Goal: Task Accomplishment & Management: Manage account settings

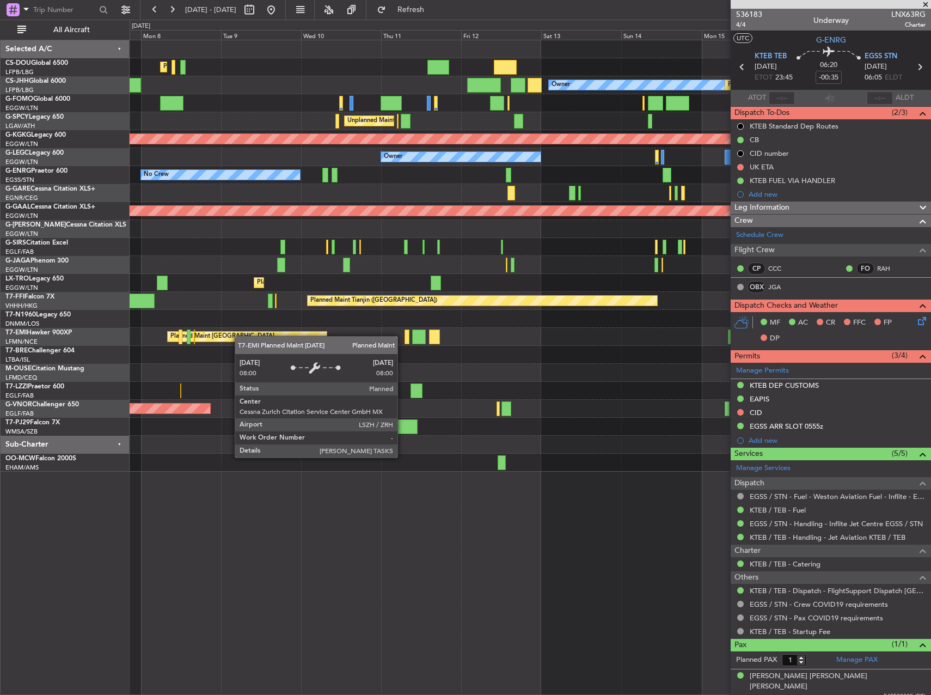
click at [209, 340] on div "Planned Maint [GEOGRAPHIC_DATA] ([GEOGRAPHIC_DATA]) Planned Maint [GEOGRAPHIC_D…" at bounding box center [530, 255] width 801 height 431
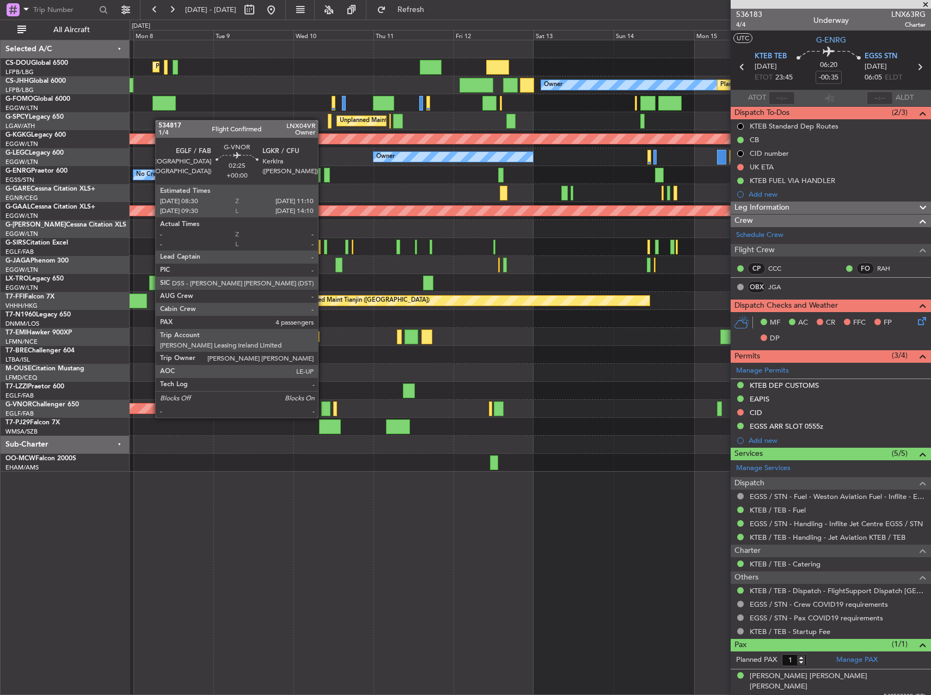
click at [323, 407] on div at bounding box center [325, 408] width 9 height 15
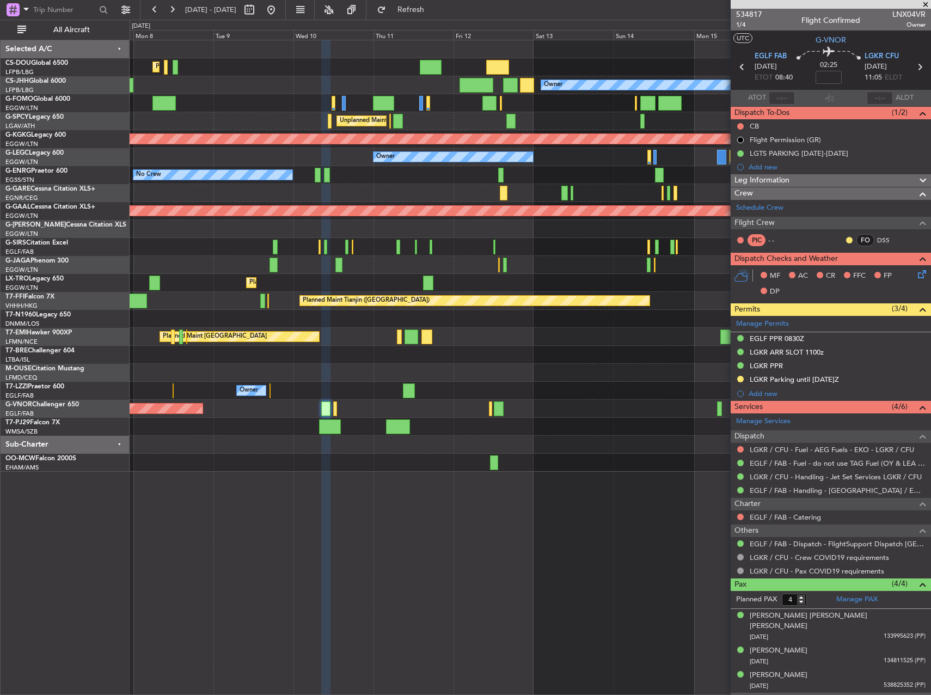
click at [827, 598] on div "Complete" at bounding box center [827, 598] width 0 height 0
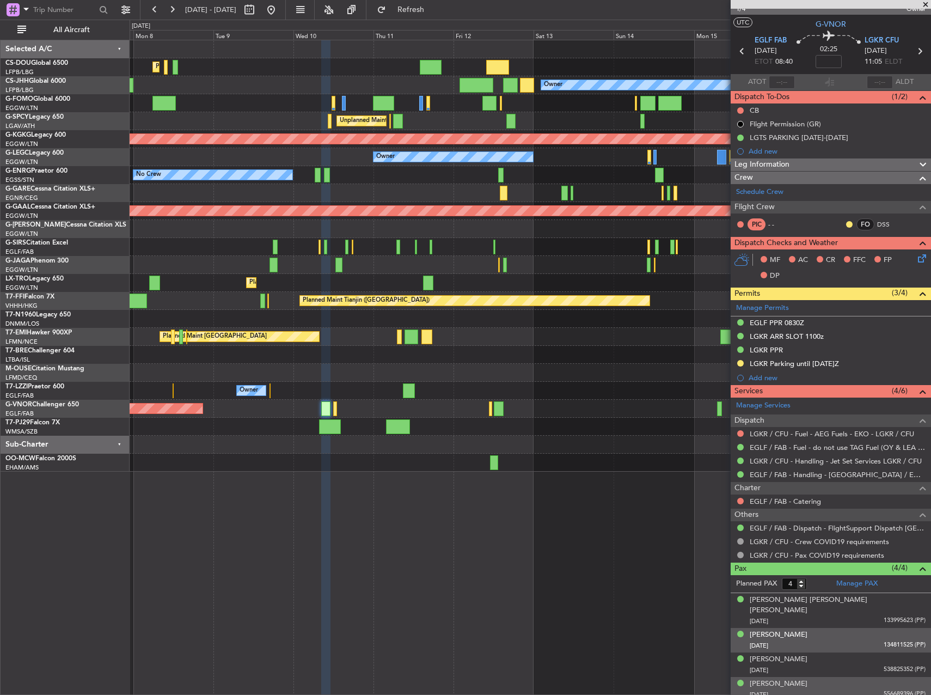
scroll to position [38, 0]
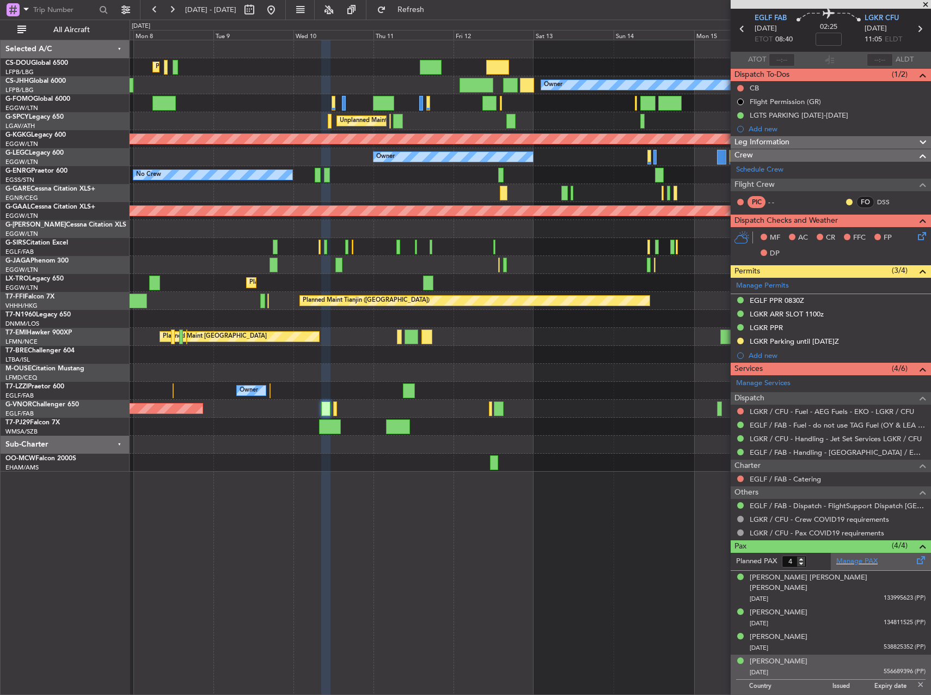
click at [831, 558] on div "Manage PAX" at bounding box center [881, 561] width 100 height 17
click at [434, 12] on span "Refresh" at bounding box center [411, 10] width 46 height 8
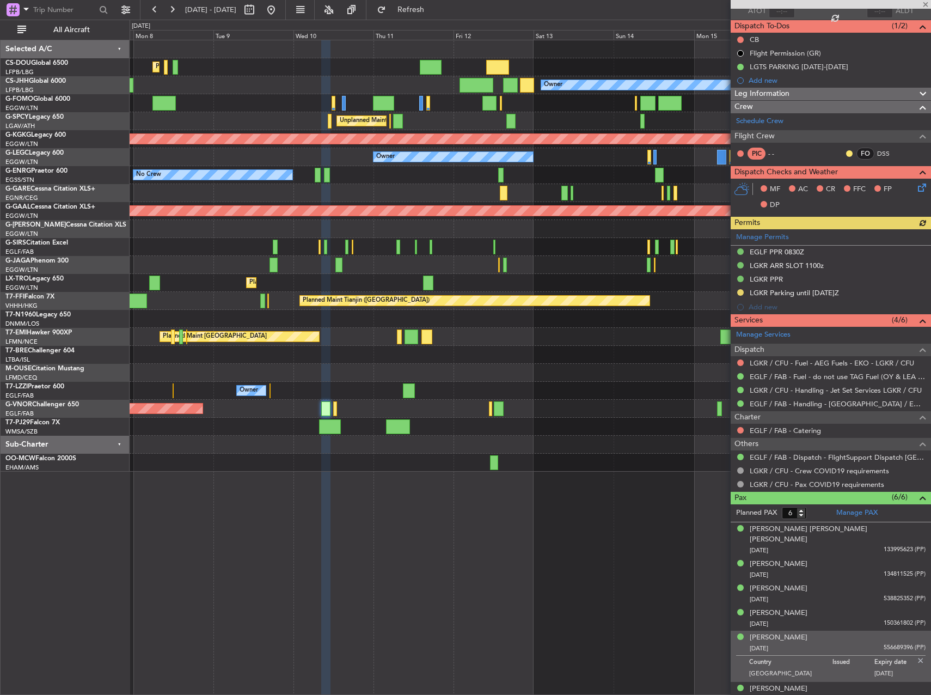
scroll to position [87, 0]
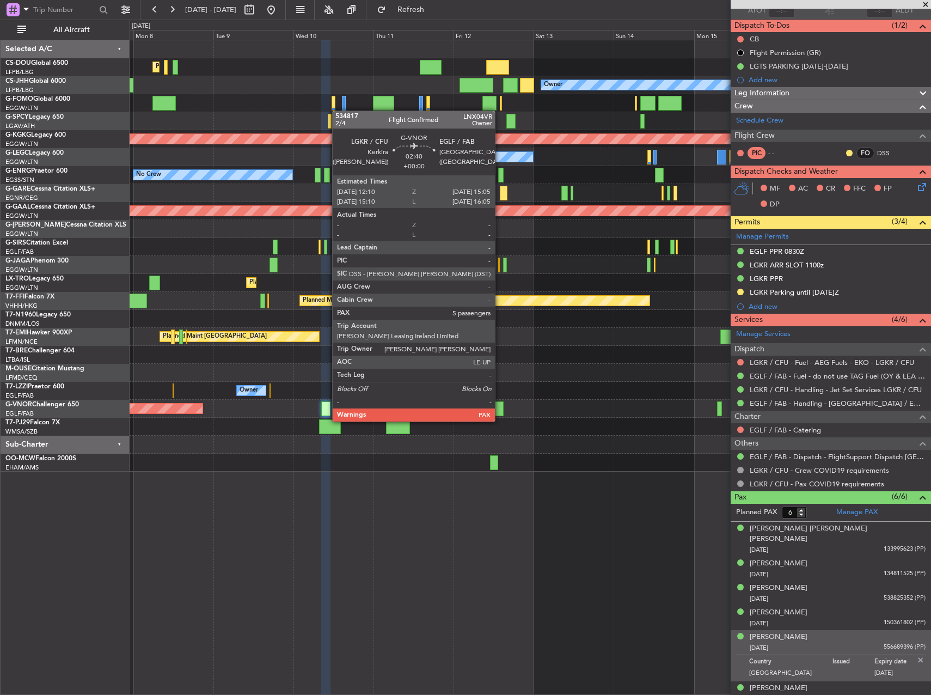
click at [500, 410] on div at bounding box center [499, 408] width 10 height 15
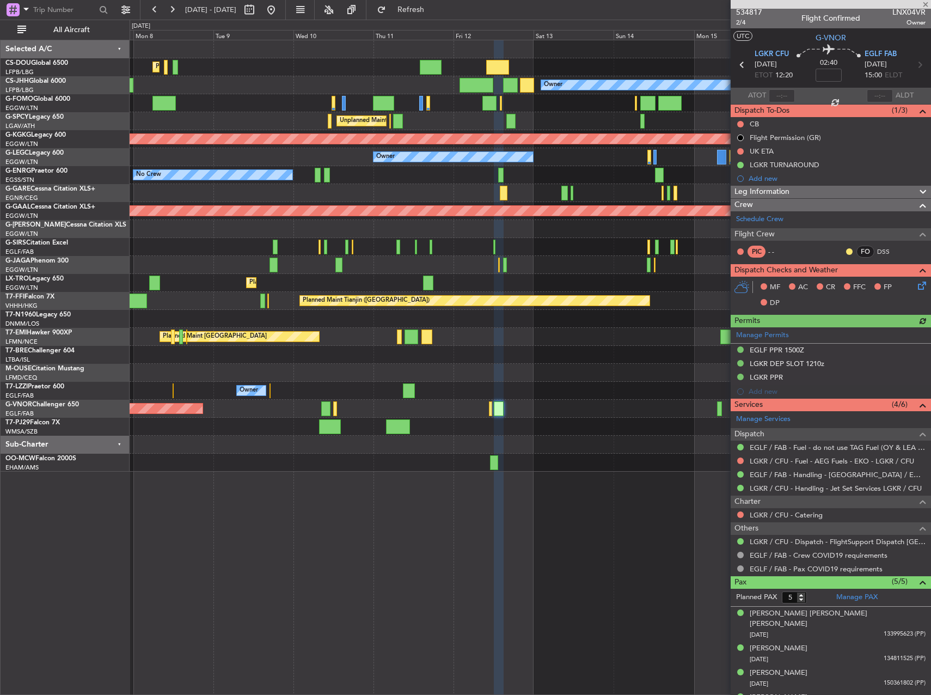
scroll to position [0, 0]
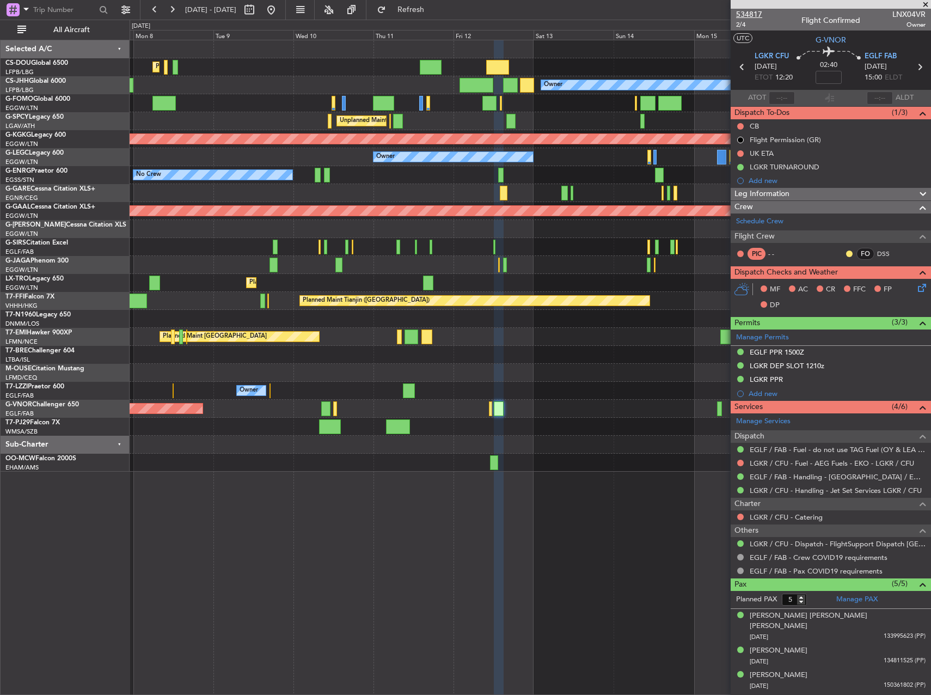
click at [757, 12] on span "534817" at bounding box center [749, 14] width 26 height 11
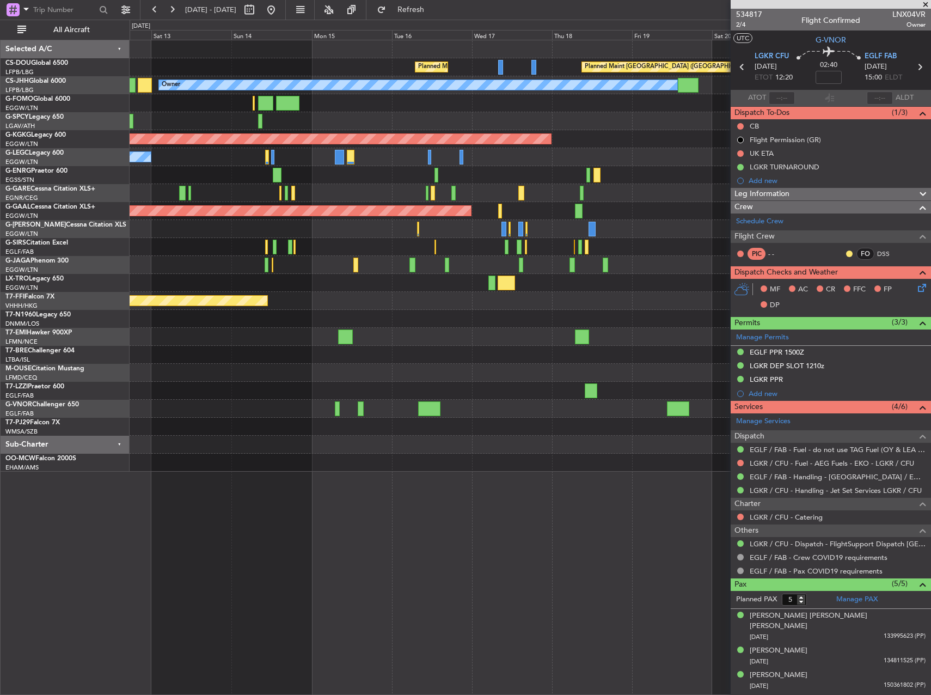
click at [199, 288] on div at bounding box center [530, 283] width 801 height 18
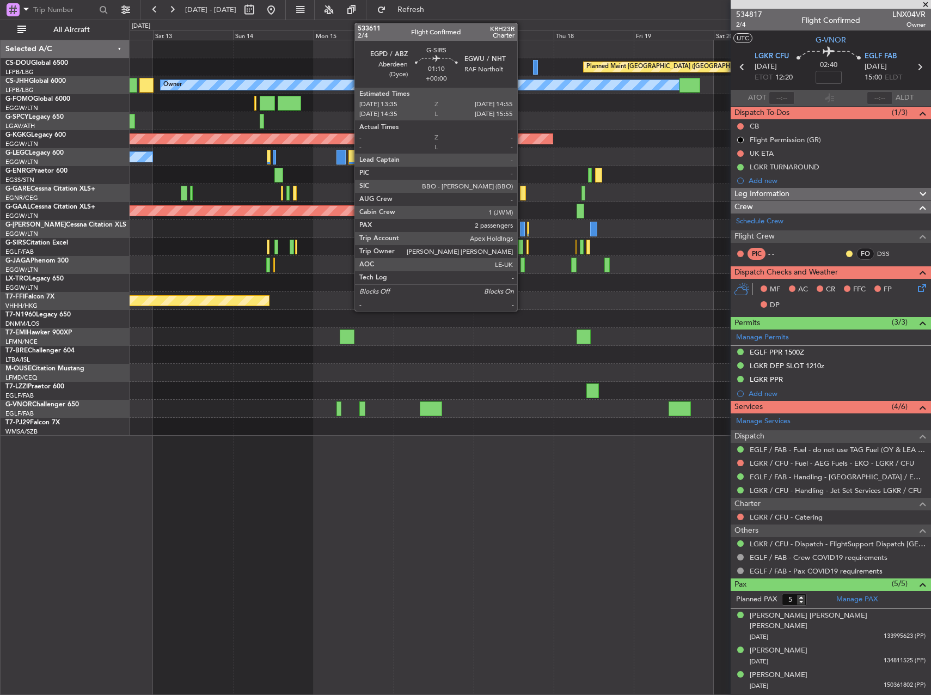
click at [522, 244] on div at bounding box center [521, 247] width 5 height 15
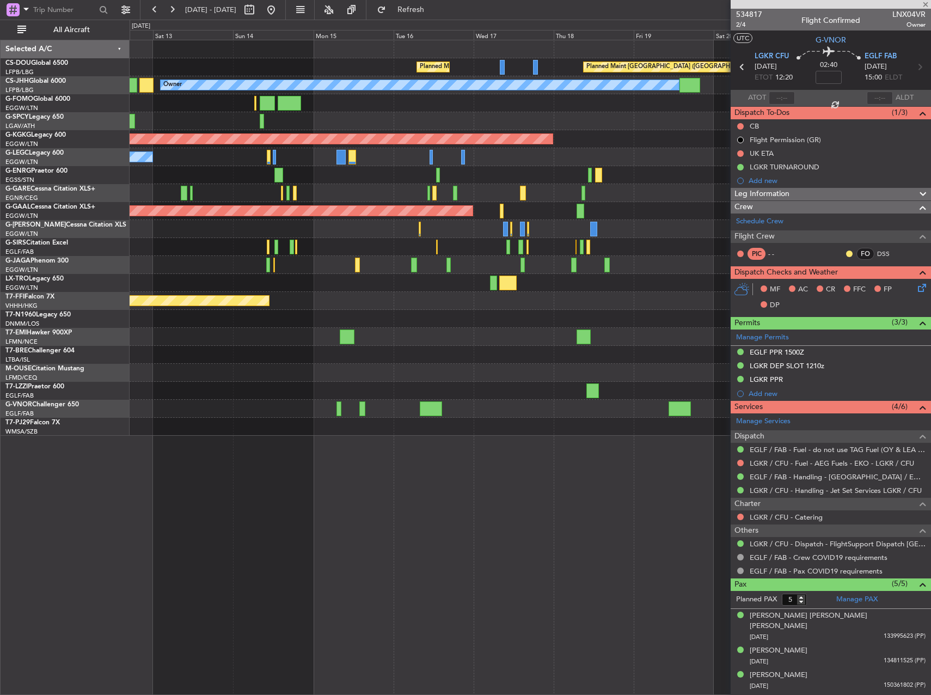
type input "2"
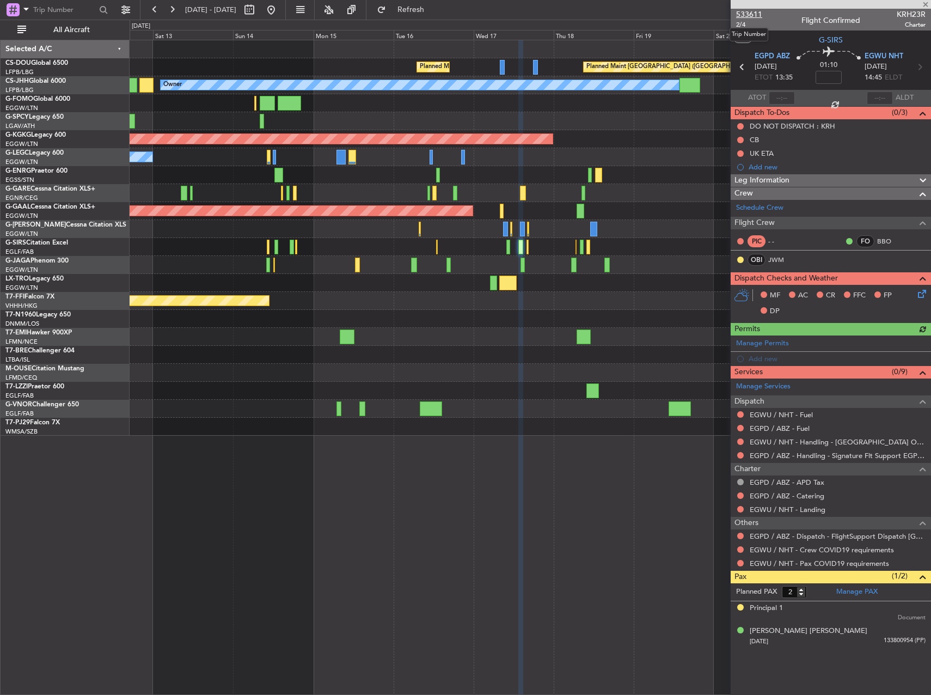
click at [758, 13] on span "533611" at bounding box center [749, 14] width 26 height 11
